Goal: Task Accomplishment & Management: Manage account settings

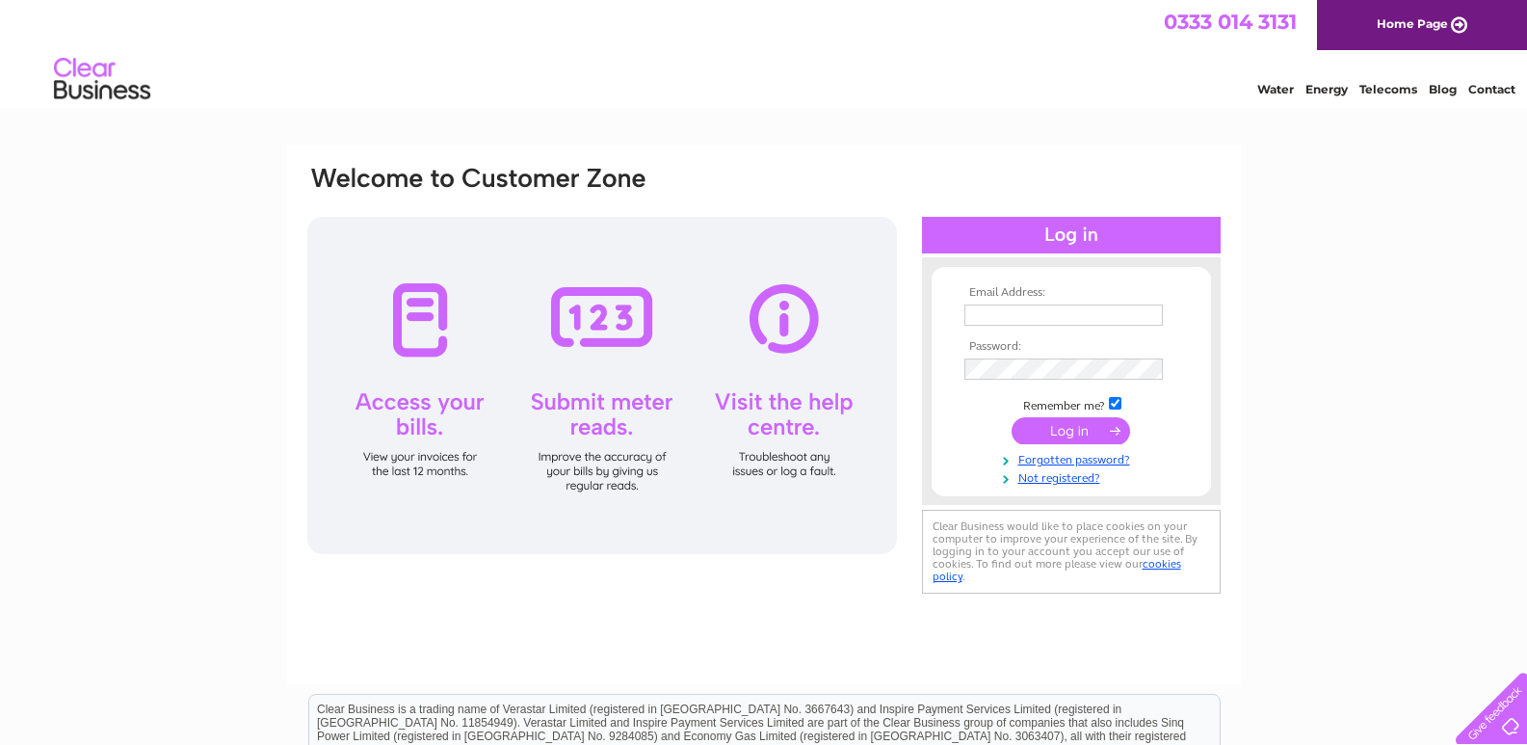
type input "kingtontyres13@hotmail.co.uk"
click at [1092, 424] on input "submit" at bounding box center [1071, 430] width 119 height 27
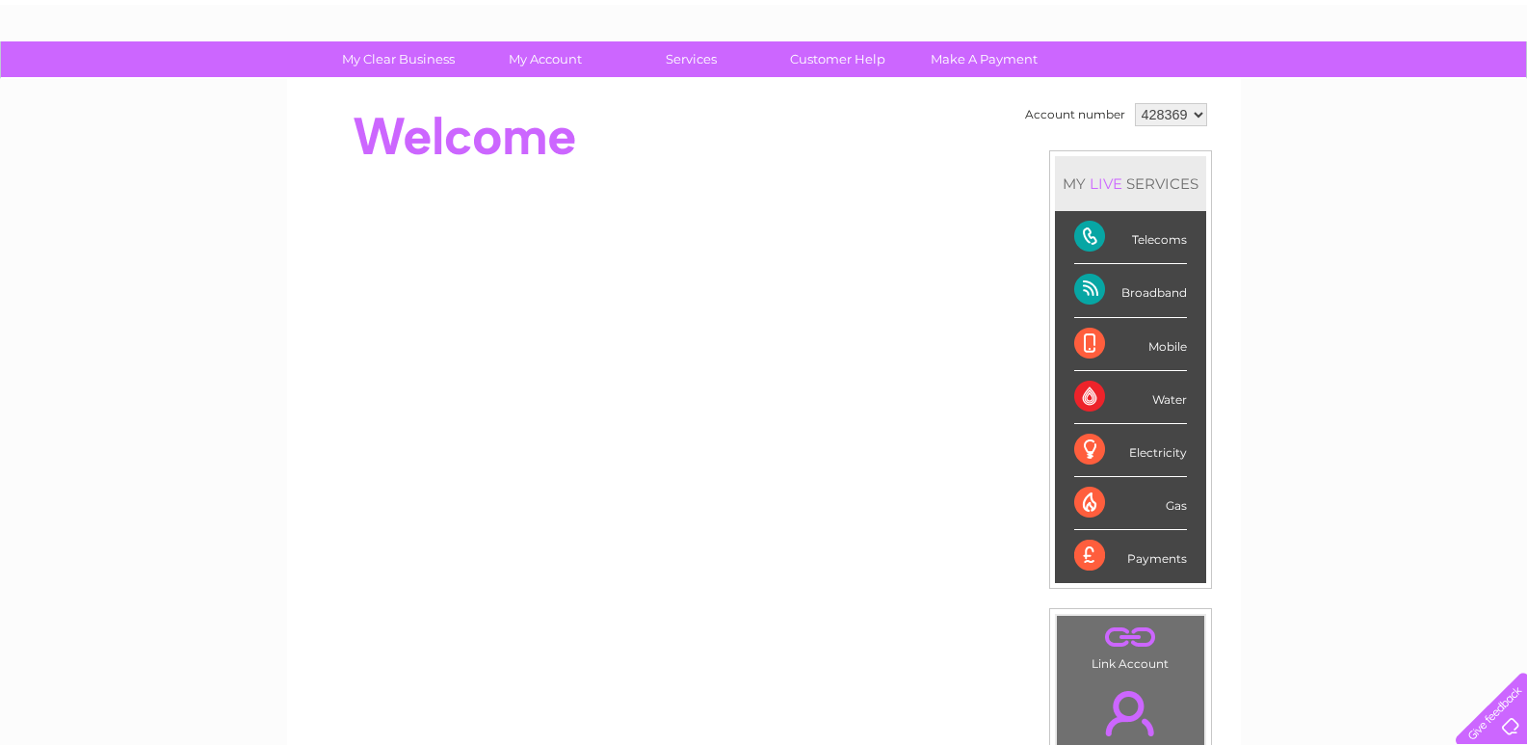
scroll to position [96, 0]
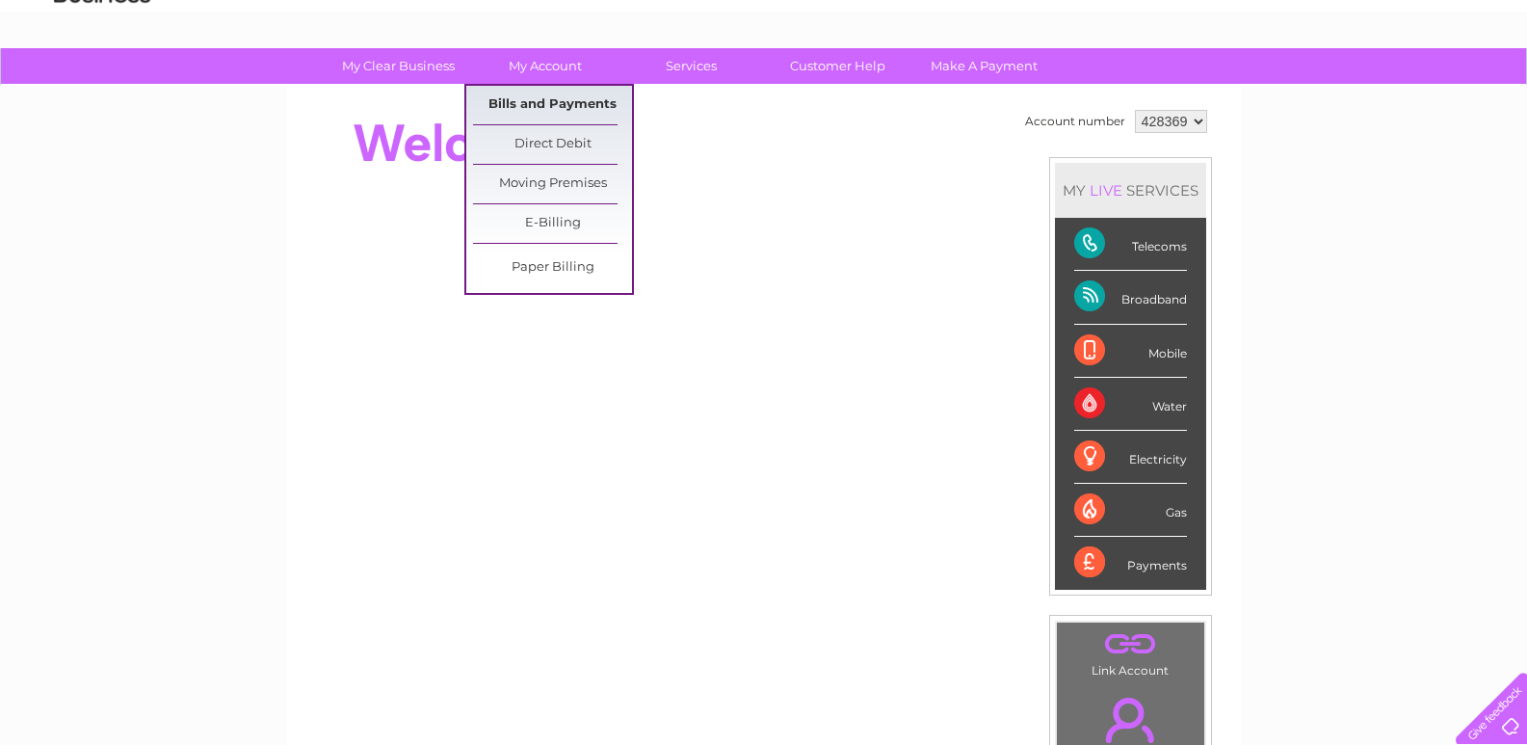
click at [541, 110] on link "Bills and Payments" at bounding box center [552, 105] width 159 height 39
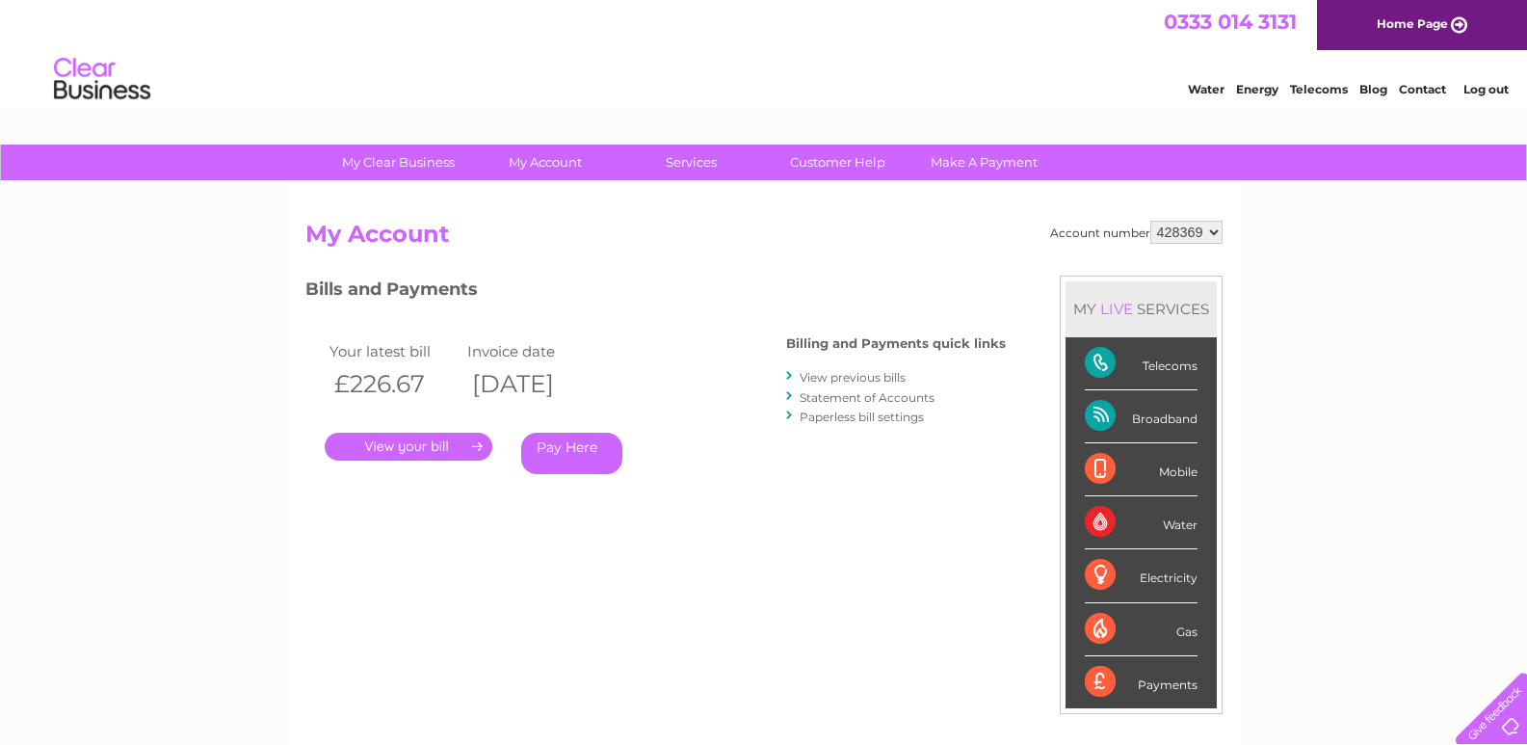
click at [422, 452] on link "." at bounding box center [409, 447] width 168 height 28
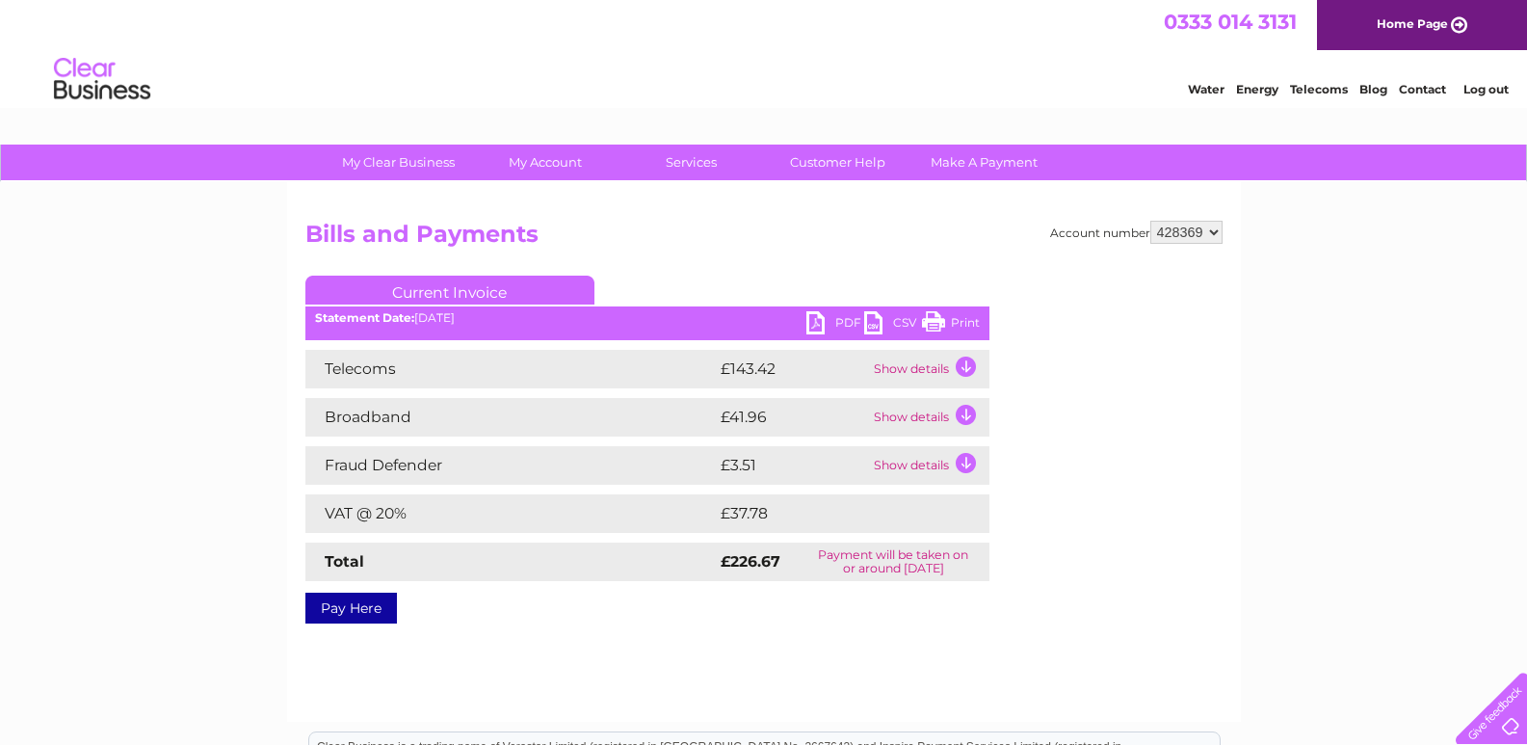
click at [970, 319] on link "Print" at bounding box center [951, 325] width 58 height 28
